Goal: Information Seeking & Learning: Learn about a topic

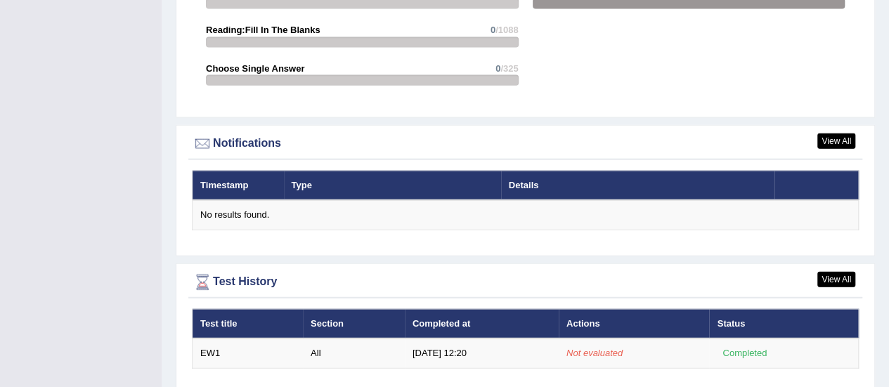
scroll to position [1632, 0]
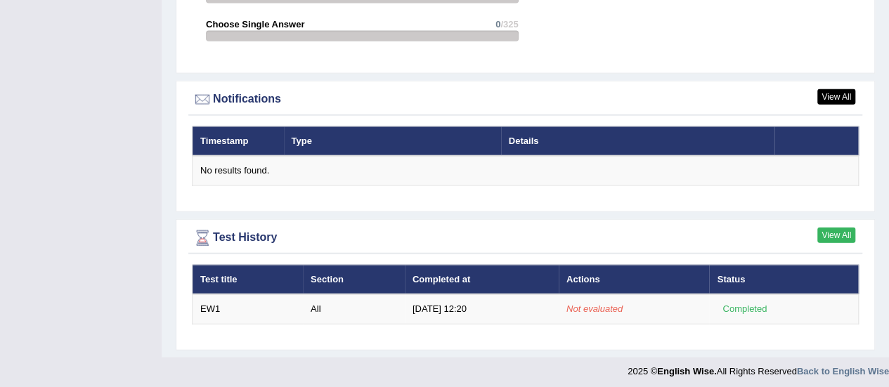
click at [850, 228] on link "View All" at bounding box center [837, 235] width 38 height 15
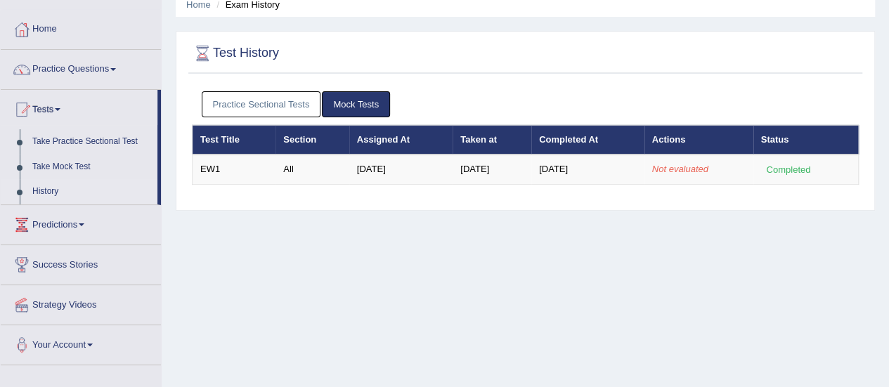
scroll to position [55, 0]
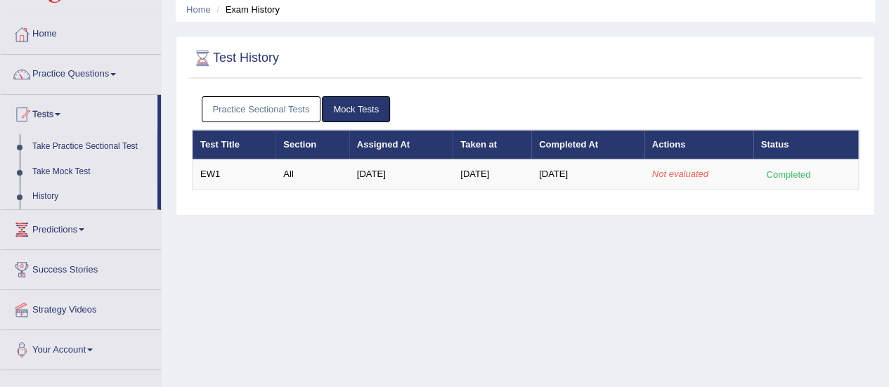
click at [337, 106] on link "Mock Tests" at bounding box center [356, 109] width 68 height 26
click at [60, 169] on link "Take Mock Test" at bounding box center [91, 172] width 131 height 25
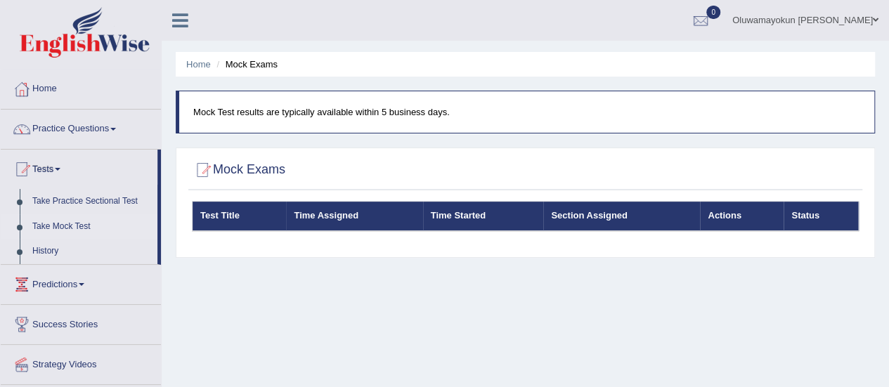
click at [238, 168] on h2 "Mock Exams" at bounding box center [239, 170] width 94 height 21
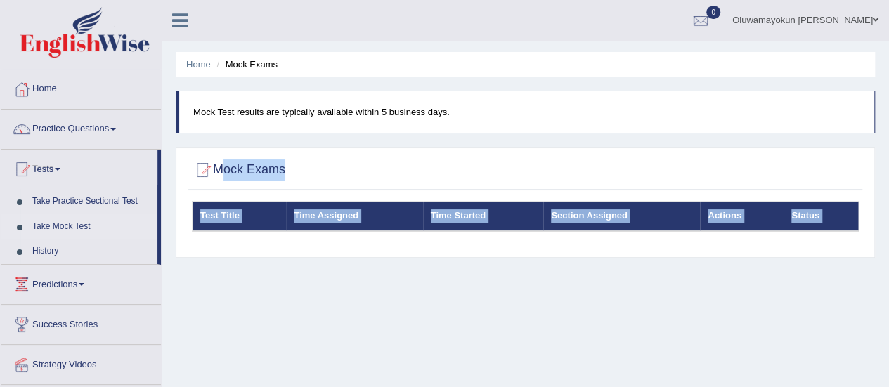
drag, startPoint x: 238, startPoint y: 168, endPoint x: 307, endPoint y: 276, distance: 128.0
click at [307, 276] on div "Home Mock Exams Mock Test results are typically available within 5 business day…" at bounding box center [526, 351] width 728 height 703
click at [50, 171] on link "Tests" at bounding box center [79, 167] width 157 height 35
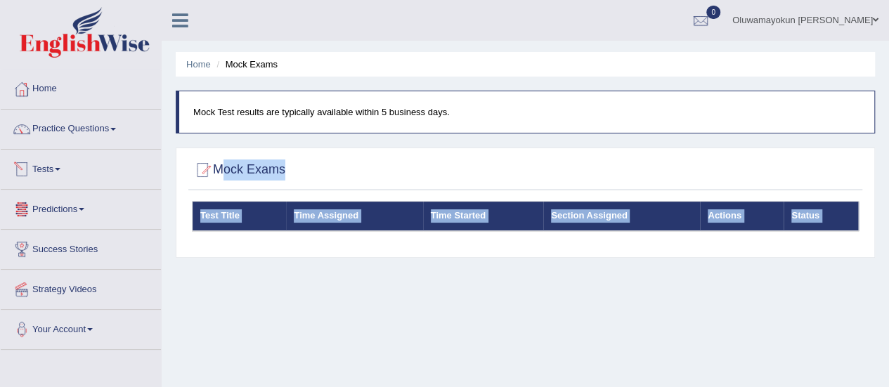
click at [60, 172] on link "Tests" at bounding box center [81, 167] width 160 height 35
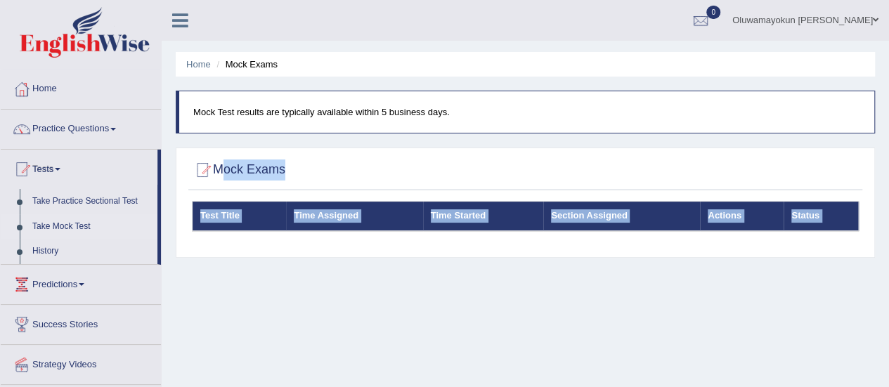
click at [67, 220] on link "Take Mock Test" at bounding box center [91, 226] width 131 height 25
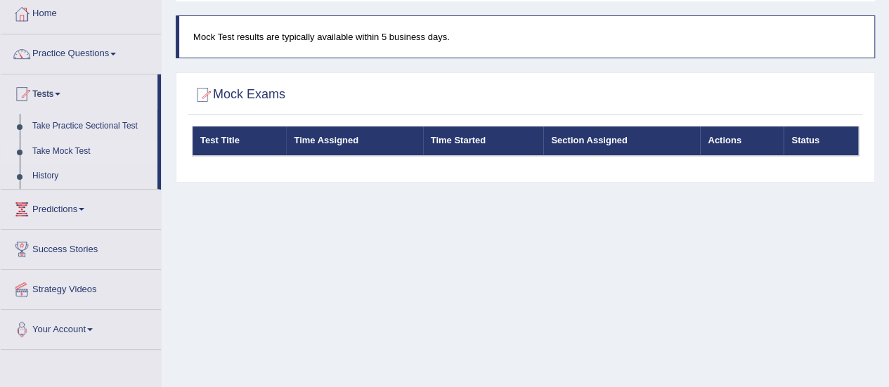
scroll to position [76, 0]
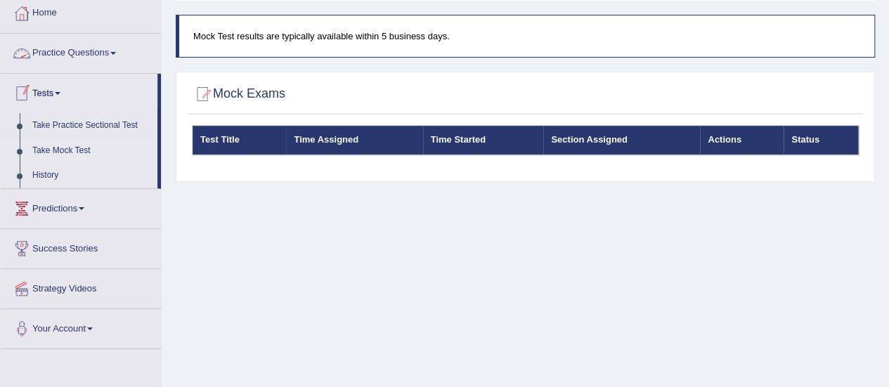
click at [114, 47] on link "Practice Questions" at bounding box center [81, 51] width 160 height 35
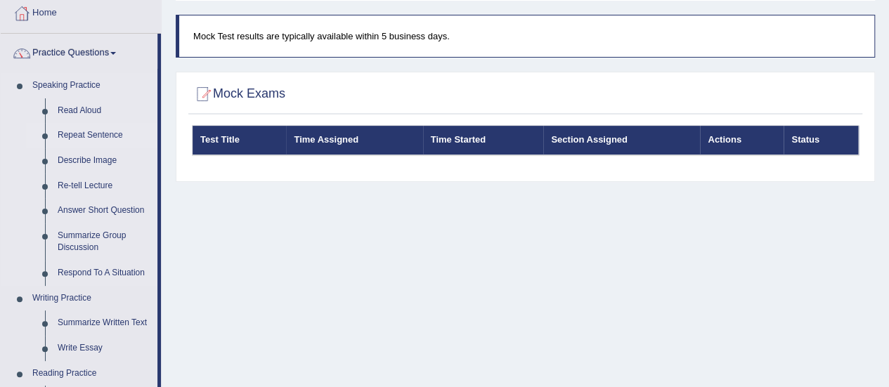
click at [100, 131] on link "Repeat Sentence" at bounding box center [104, 135] width 106 height 25
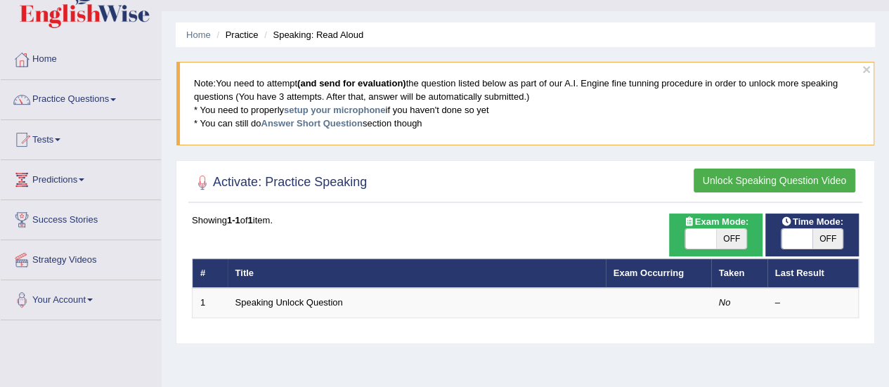
scroll to position [29, 0]
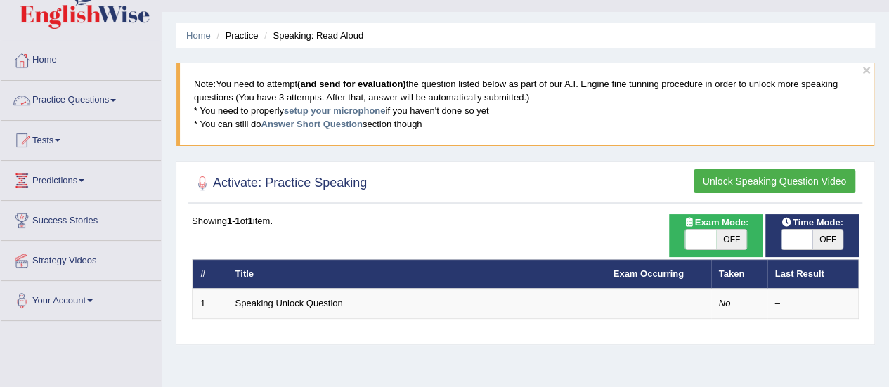
click at [116, 99] on span at bounding box center [113, 100] width 6 height 3
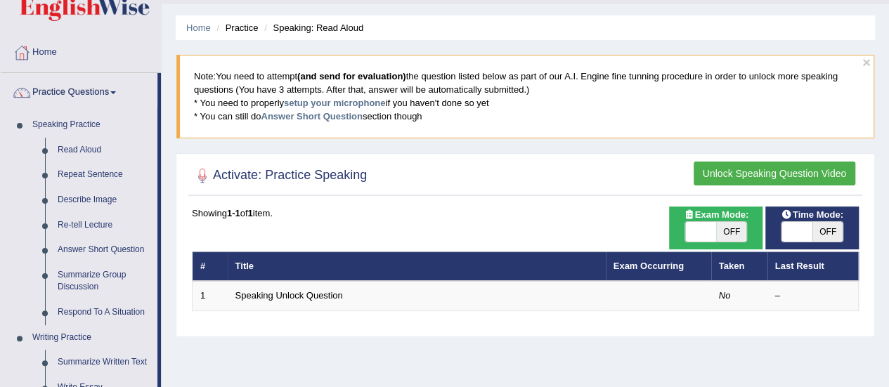
scroll to position [35, 0]
